Goal: Find specific fact: Find specific fact

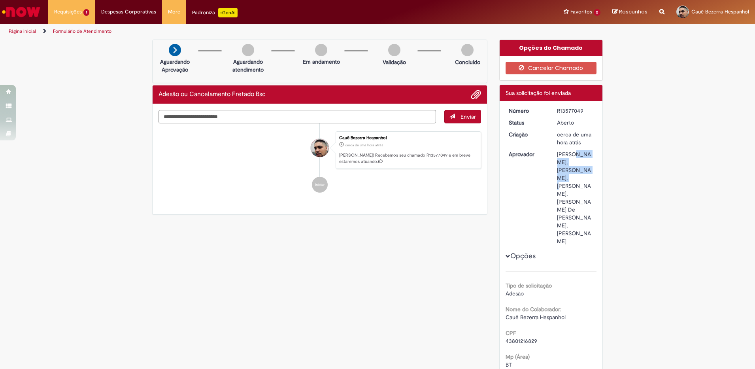
drag, startPoint x: 553, startPoint y: 152, endPoint x: 578, endPoint y: 168, distance: 29.6
click at [578, 168] on dd "[PERSON_NAME], [PERSON_NAME], [PERSON_NAME], [PERSON_NAME] De [PERSON_NAME], [P…" at bounding box center [575, 197] width 49 height 95
copy div "[PERSON_NAME],"
drag, startPoint x: 552, startPoint y: 180, endPoint x: 578, endPoint y: 186, distance: 27.2
click at [578, 186] on dd "[PERSON_NAME], [PERSON_NAME], [PERSON_NAME], [PERSON_NAME] De [PERSON_NAME], [P…" at bounding box center [575, 197] width 49 height 95
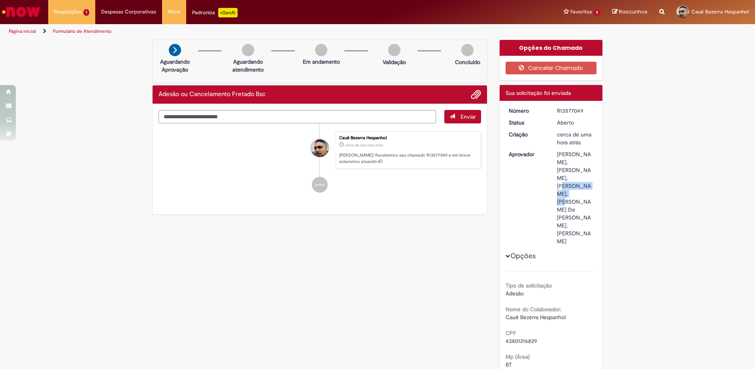
copy div "[PERSON_NAME]"
drag, startPoint x: 502, startPoint y: 110, endPoint x: 589, endPoint y: 110, distance: 87.4
click at [589, 107] on dl "Número R13577049 Status [GEOGRAPHIC_DATA] Criação cerca de uma hora atrás cerca…" at bounding box center [551, 107] width 97 height 0
copy dl "Número R13577049"
